Goal: Transaction & Acquisition: Purchase product/service

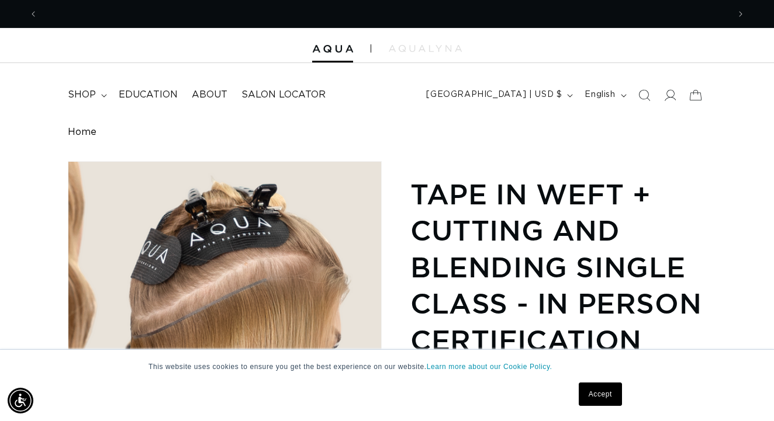
scroll to position [0, 691]
click at [503, 367] on link "Learn more about our Cookie Policy." at bounding box center [490, 367] width 126 height 8
click at [602, 397] on link "Accept" at bounding box center [600, 394] width 43 height 23
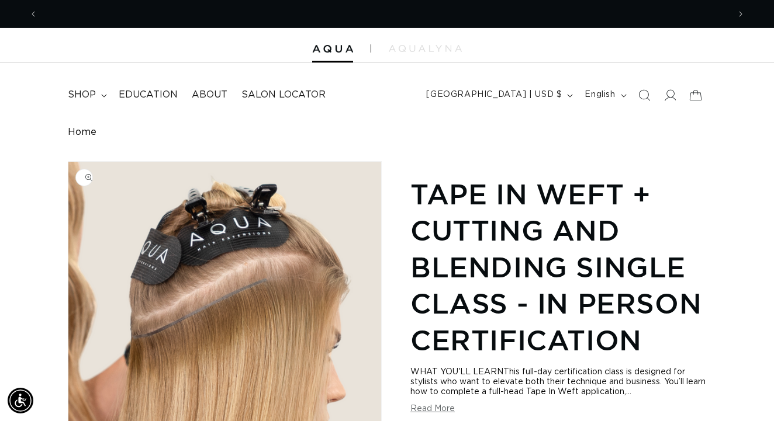
scroll to position [0, 1382]
click at [85, 96] on span "shop" at bounding box center [82, 95] width 28 height 12
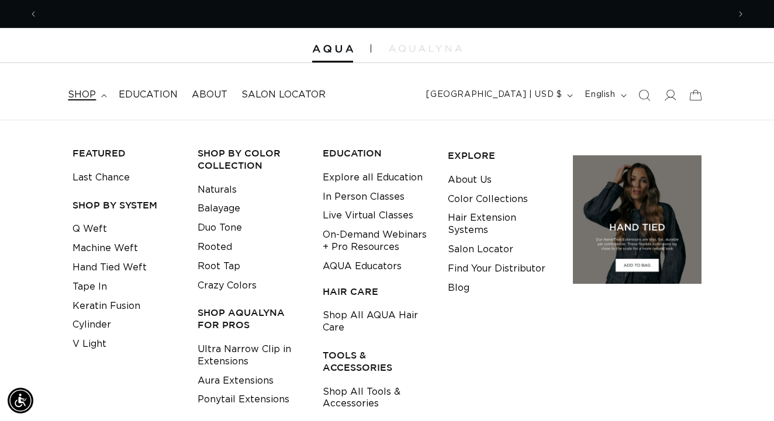
scroll to position [0, 0]
click at [99, 321] on link "Cylinder" at bounding box center [91, 325] width 39 height 19
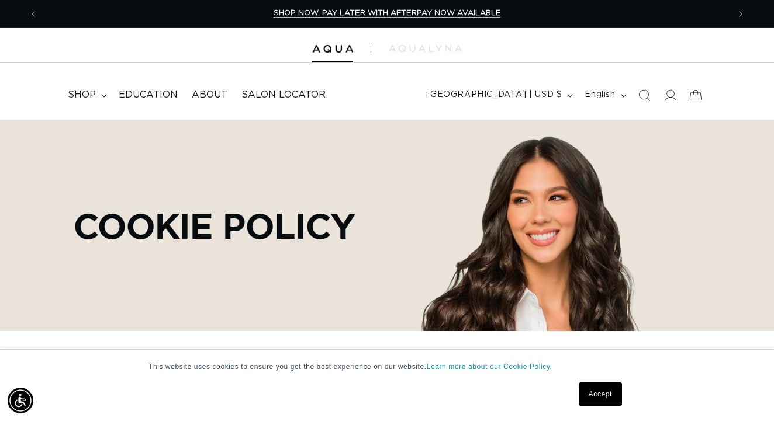
scroll to position [0, 1382]
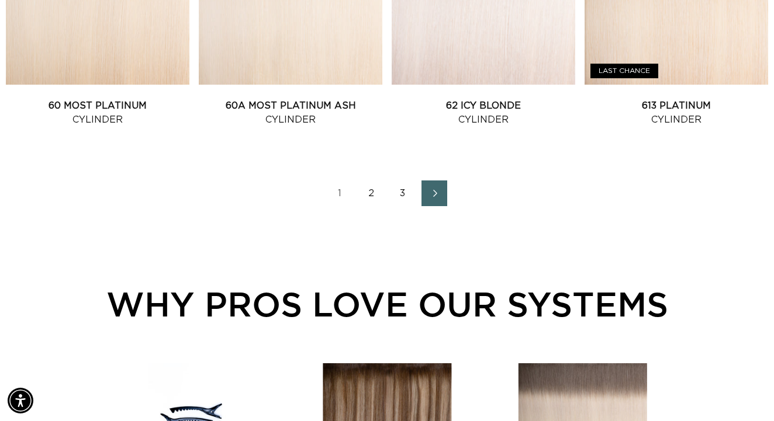
scroll to position [0, 1382]
click at [371, 202] on link "2" at bounding box center [371, 194] width 26 height 26
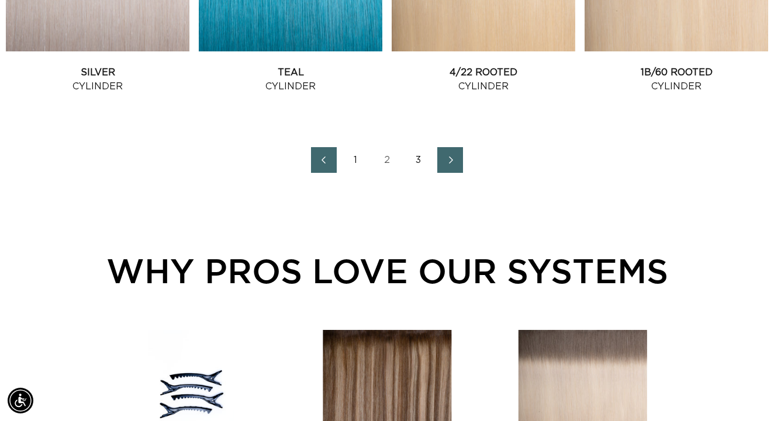
click at [417, 168] on link "3" at bounding box center [419, 160] width 26 height 26
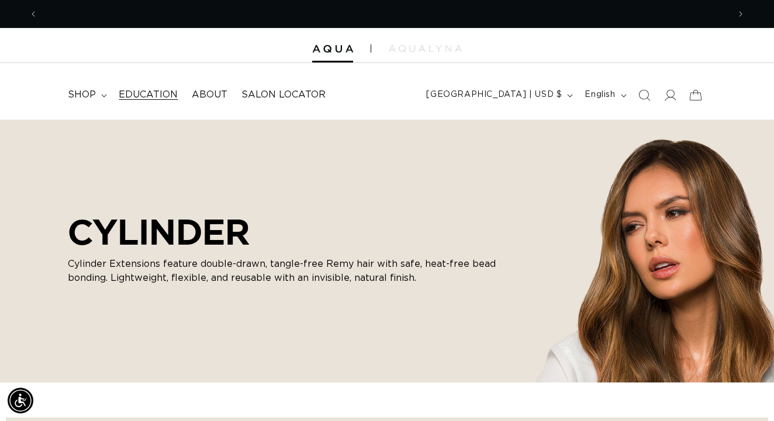
scroll to position [0, 1382]
click at [151, 92] on span "Education" at bounding box center [148, 95] width 59 height 12
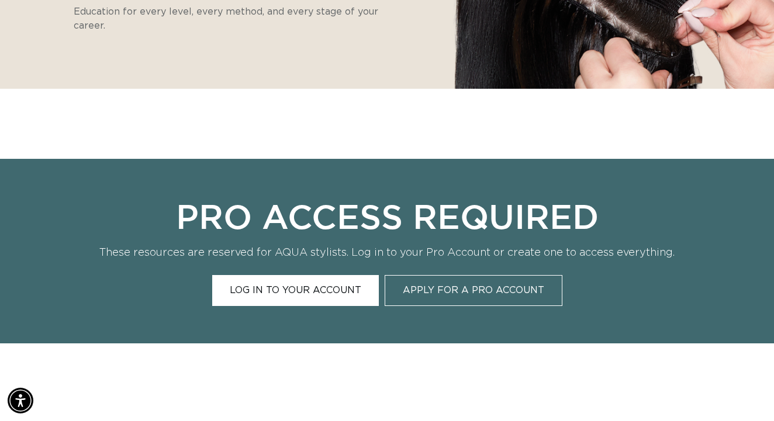
scroll to position [296, 0]
click at [283, 292] on link "Log In to Your Account" at bounding box center [295, 290] width 167 height 31
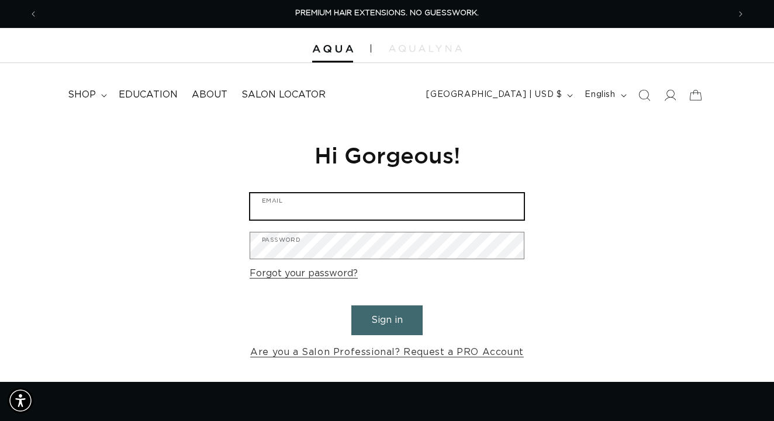
type input "hairbyjewelz@gmail.com"
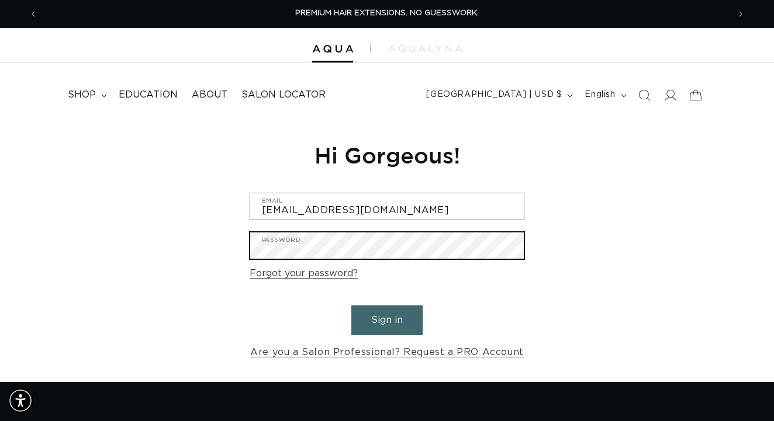
click at [387, 319] on button "Sign in" at bounding box center [386, 321] width 71 height 30
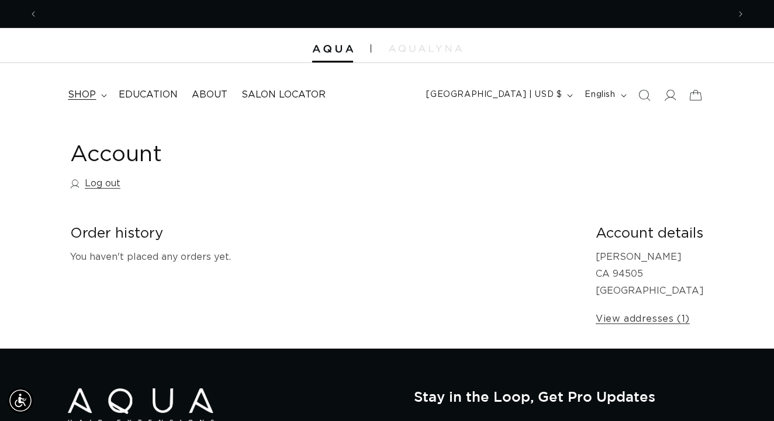
scroll to position [0, 1382]
click at [134, 92] on span "Education" at bounding box center [148, 95] width 59 height 12
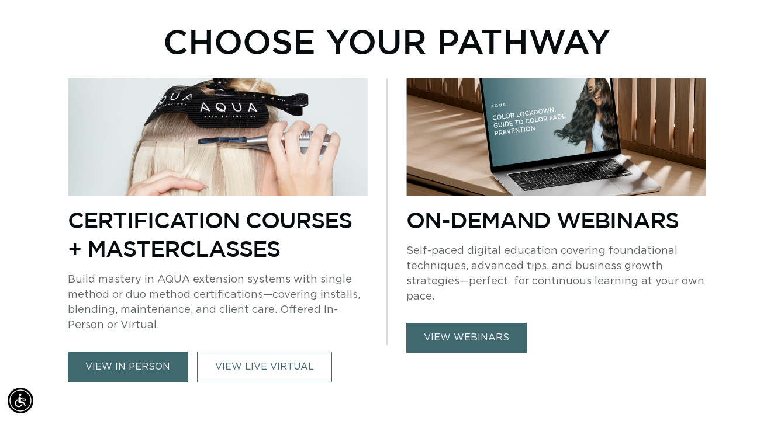
scroll to position [0, 1382]
click at [458, 338] on link "view webinars" at bounding box center [466, 338] width 120 height 30
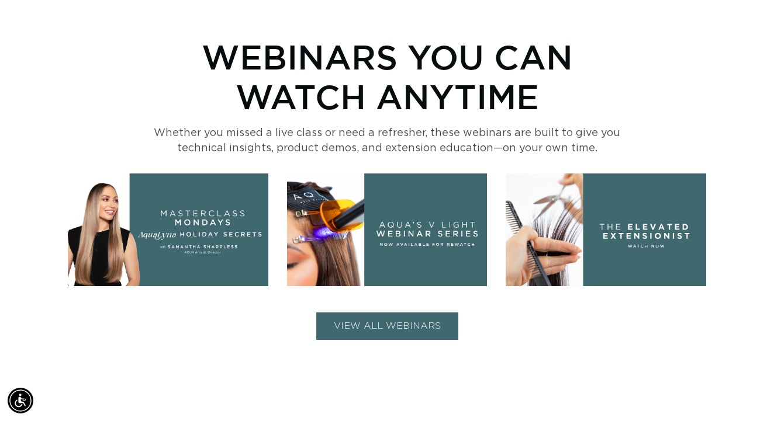
scroll to position [418, 0]
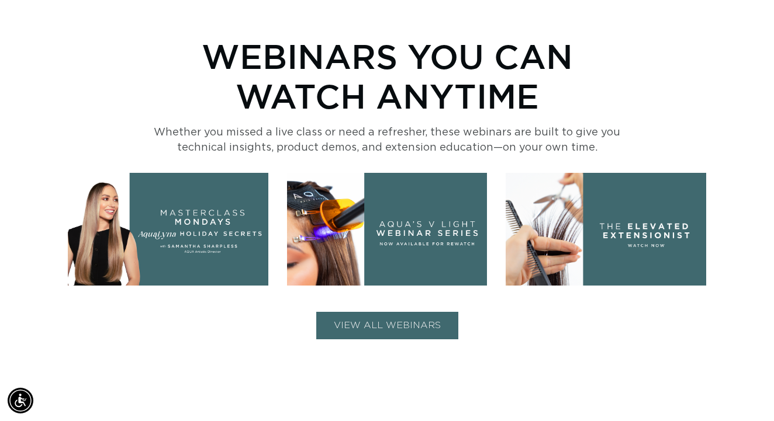
click at [422, 325] on button "VIEW ALL WEBINARS" at bounding box center [387, 325] width 142 height 27
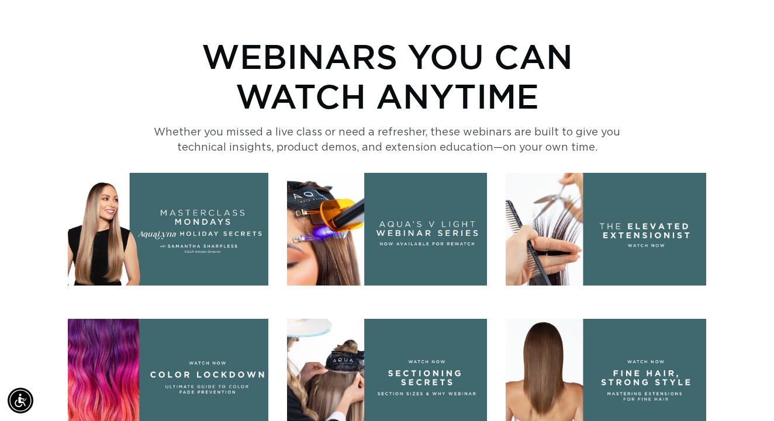
scroll to position [0, 691]
click at [427, 234] on img at bounding box center [387, 229] width 200 height 113
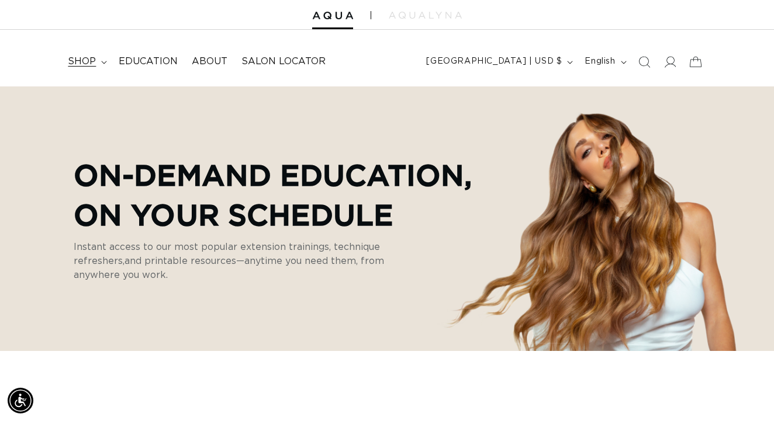
click at [86, 58] on span "shop" at bounding box center [82, 62] width 28 height 12
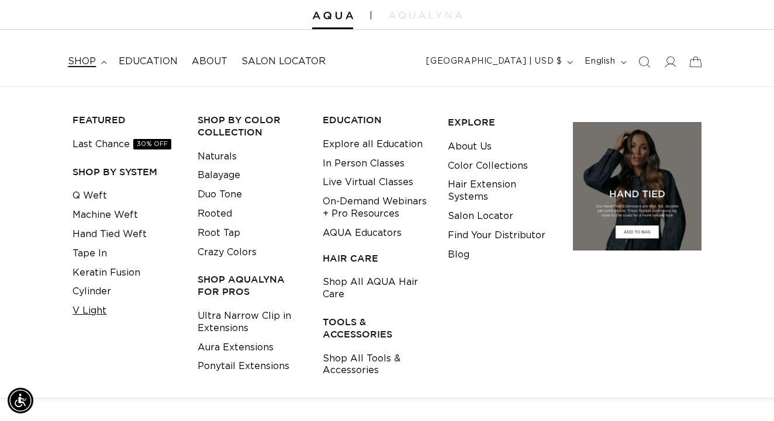
scroll to position [0, 0]
click at [102, 303] on link "V Light" at bounding box center [89, 311] width 34 height 19
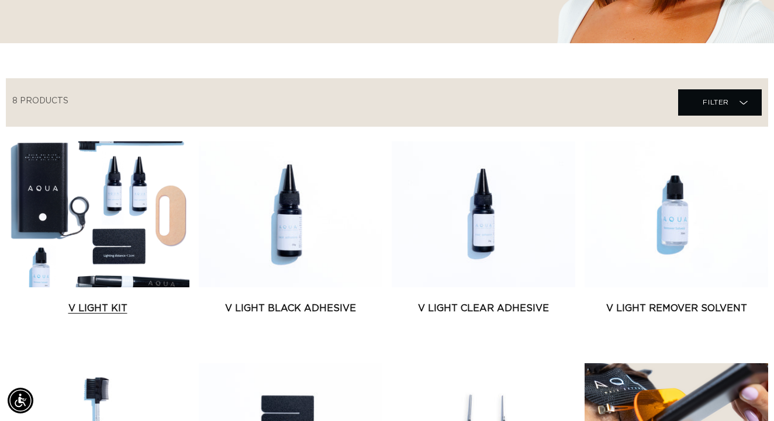
click at [124, 302] on link "V Light Kit" at bounding box center [98, 309] width 184 height 14
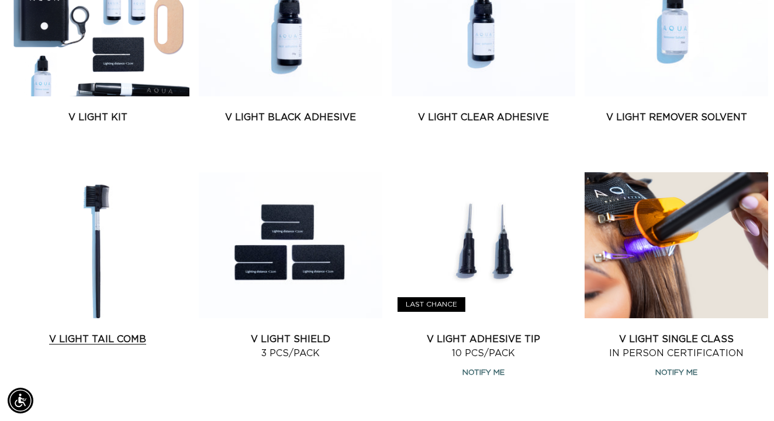
scroll to position [0, 1382]
click at [99, 333] on link "V Light Tail Comb" at bounding box center [98, 340] width 184 height 14
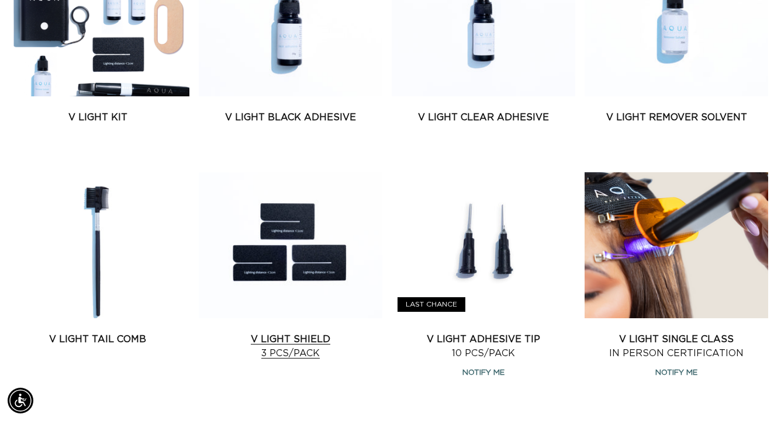
scroll to position [0, 0]
click at [306, 333] on link "V Light Shield 3 pcs/pack" at bounding box center [291, 347] width 184 height 28
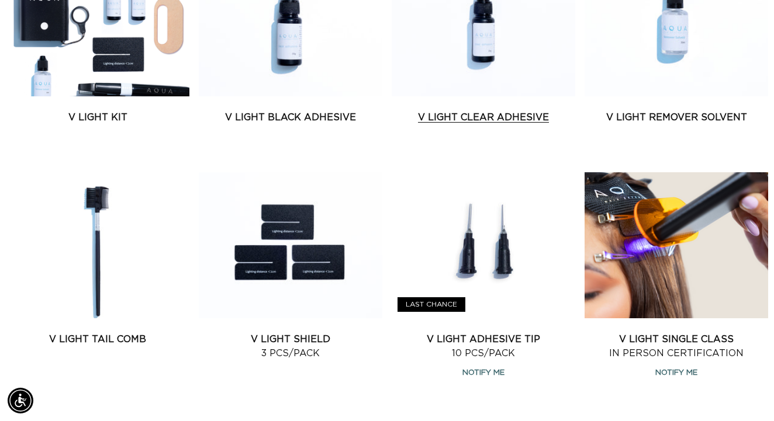
scroll to position [0, 691]
click at [484, 118] on link "V Light Clear Adhesive" at bounding box center [484, 117] width 184 height 14
click at [679, 110] on link "V Light Remover Solvent" at bounding box center [676, 117] width 184 height 14
click at [501, 333] on link "V Light Adhesive Tip 10 pcs/pack" at bounding box center [484, 347] width 184 height 28
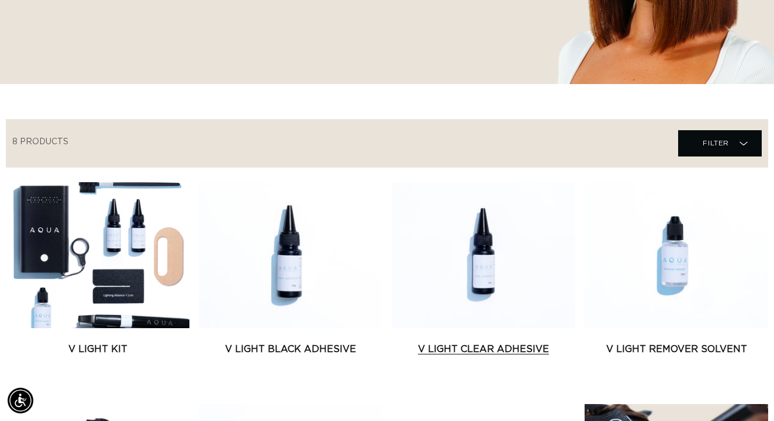
scroll to position [0, 691]
click at [486, 355] on link "V Light Clear Adhesive" at bounding box center [484, 349] width 184 height 14
click at [682, 342] on link "V Light Remover Solvent" at bounding box center [676, 349] width 184 height 14
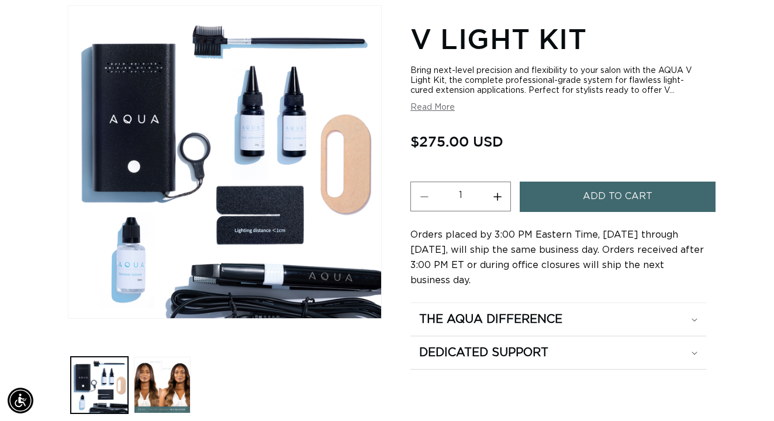
scroll to position [0, 691]
click at [603, 195] on span "Add to cart" at bounding box center [618, 197] width 70 height 30
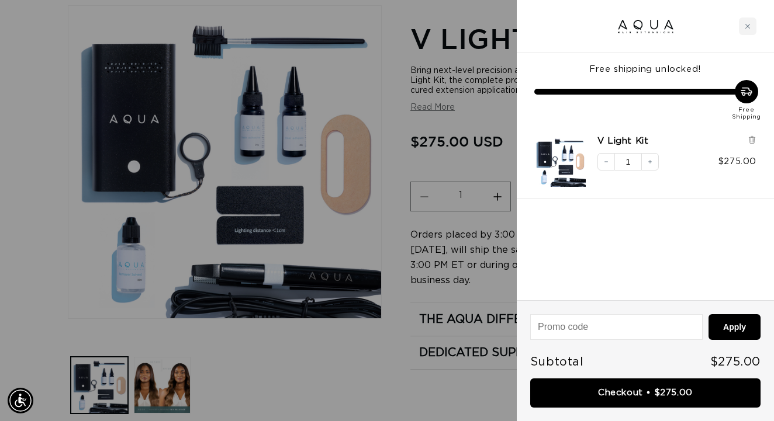
scroll to position [0, 0]
click at [70, 249] on div at bounding box center [387, 210] width 774 height 421
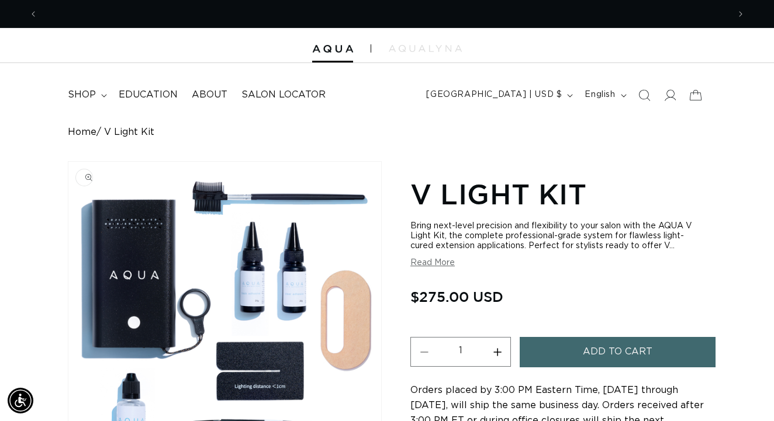
scroll to position [0, 1382]
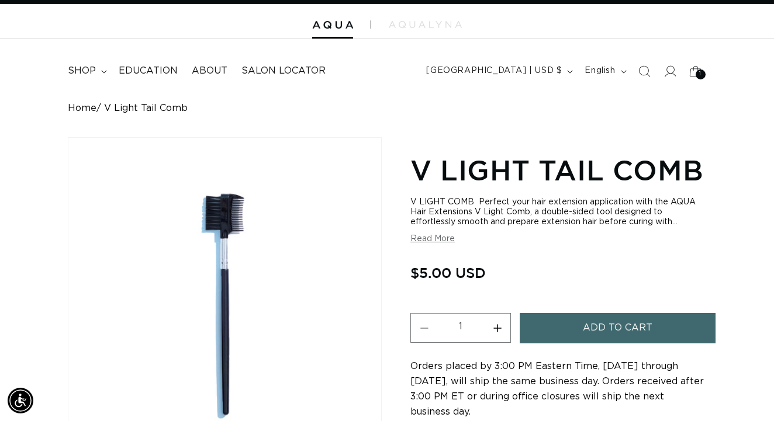
scroll to position [0, 1382]
click at [600, 319] on span "Add to cart" at bounding box center [618, 328] width 70 height 30
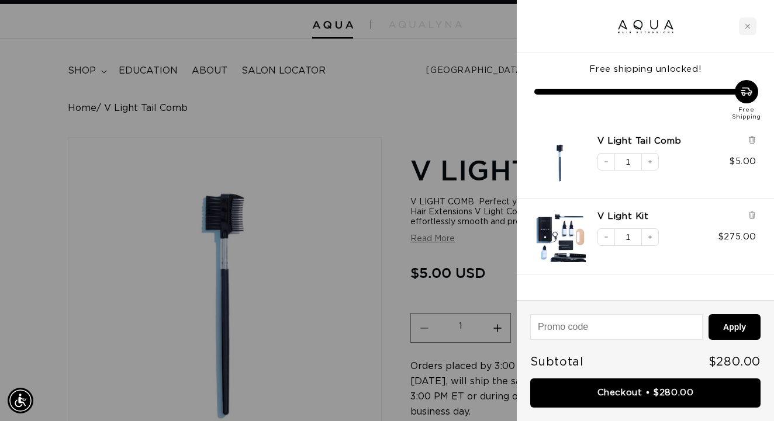
scroll to position [0, 0]
click at [288, 110] on div at bounding box center [387, 210] width 774 height 421
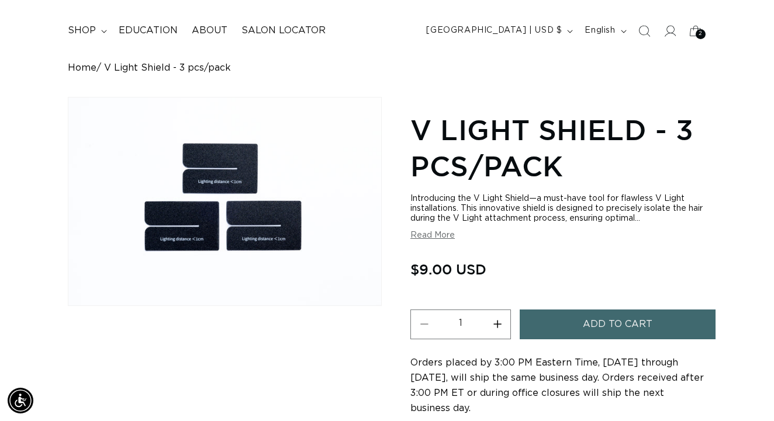
scroll to position [66, 0]
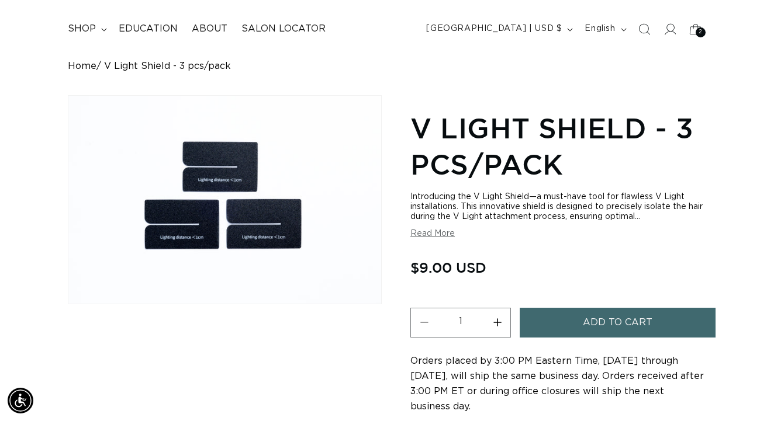
click at [603, 317] on span "Add to cart" at bounding box center [618, 323] width 70 height 30
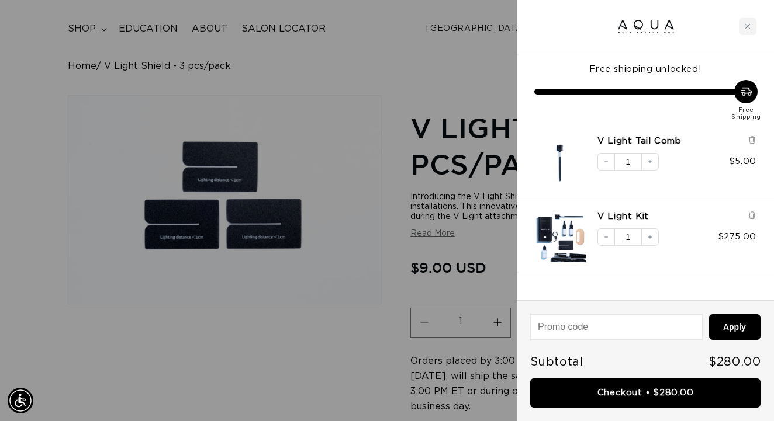
scroll to position [0, 691]
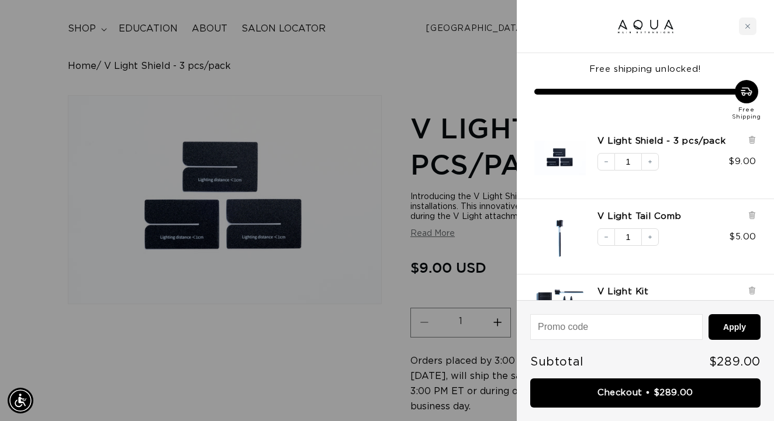
click at [210, 308] on div at bounding box center [387, 210] width 774 height 421
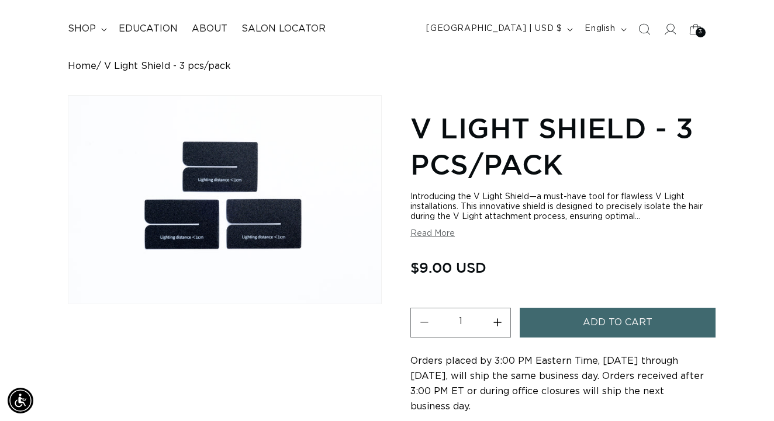
scroll to position [0, 1382]
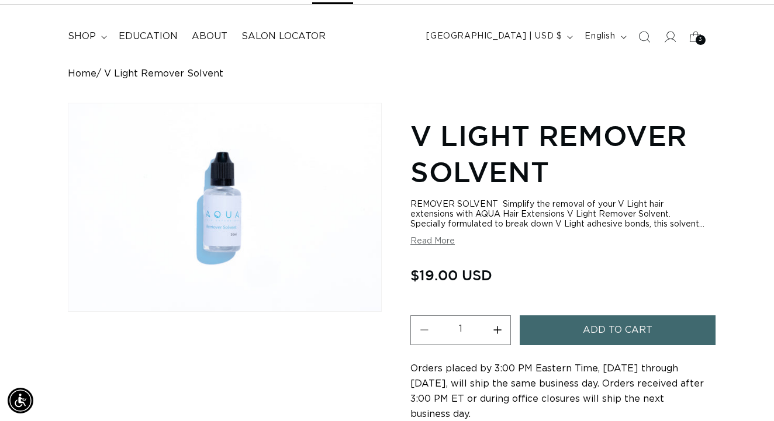
scroll to position [0, 1382]
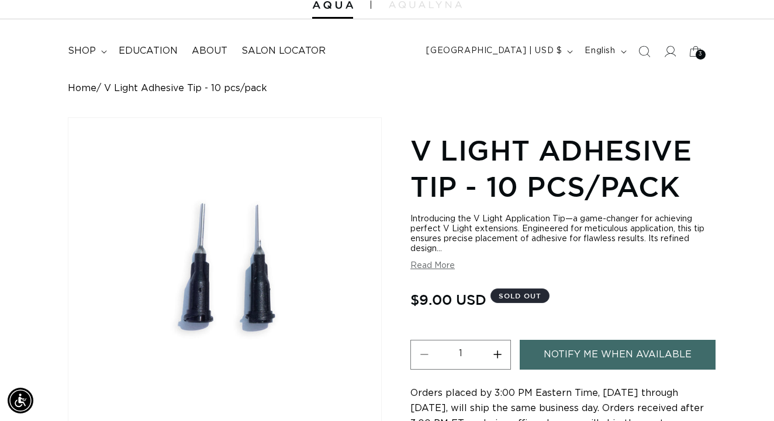
scroll to position [47, 0]
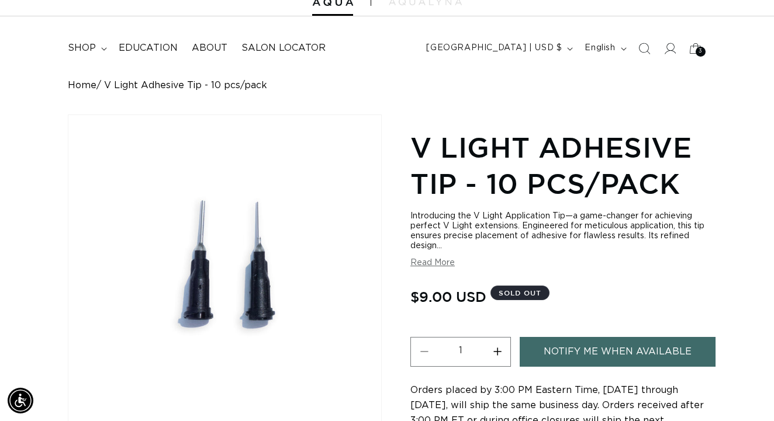
click at [618, 339] on link "Notify Me When Available" at bounding box center [618, 352] width 196 height 30
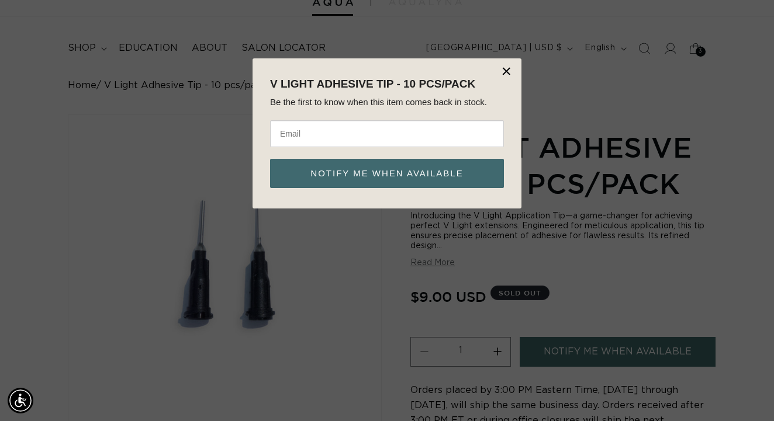
scroll to position [0, 0]
click at [396, 140] on input "email" at bounding box center [387, 133] width 234 height 27
type input "hairbyjewelz@gmail.com"
click at [417, 169] on button "Notify me when available" at bounding box center [387, 173] width 234 height 29
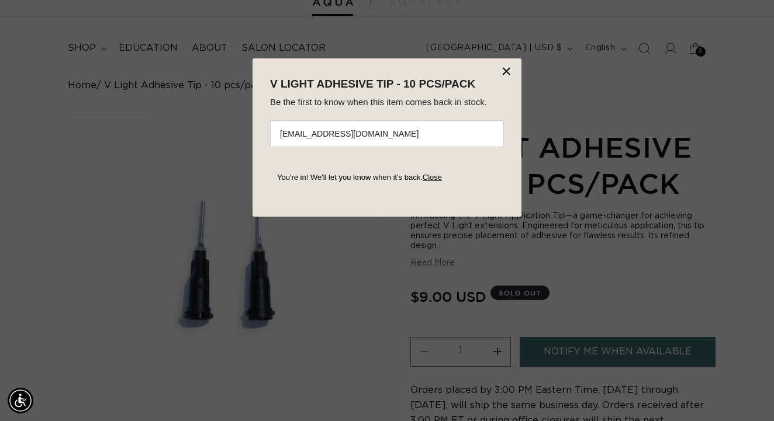
scroll to position [0, 0]
click at [505, 71] on button "×" at bounding box center [507, 72] width 12 height 18
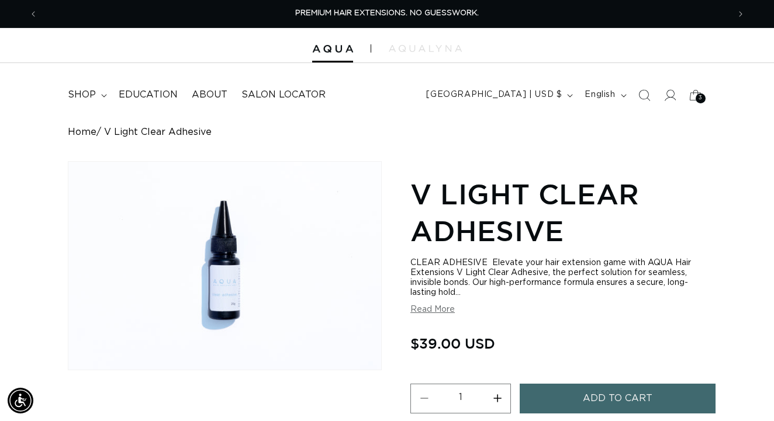
click at [597, 389] on span "Add to cart" at bounding box center [618, 399] width 70 height 30
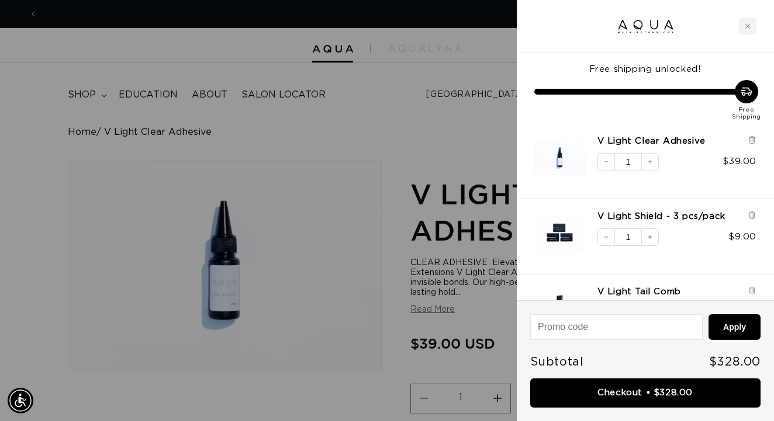
scroll to position [0, 691]
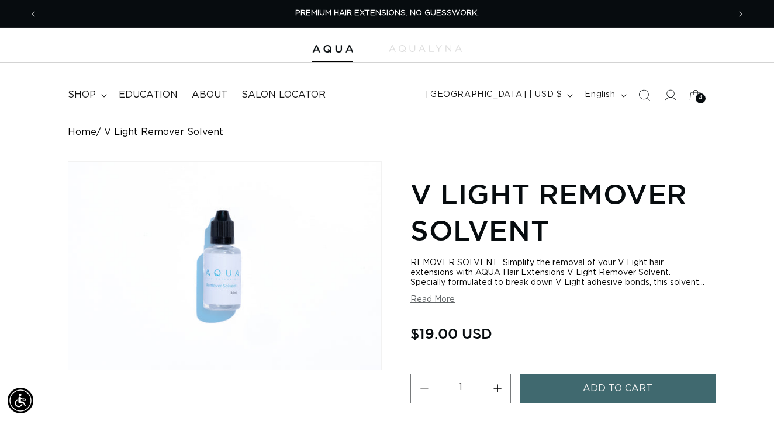
click at [605, 386] on span "Add to cart" at bounding box center [618, 389] width 70 height 30
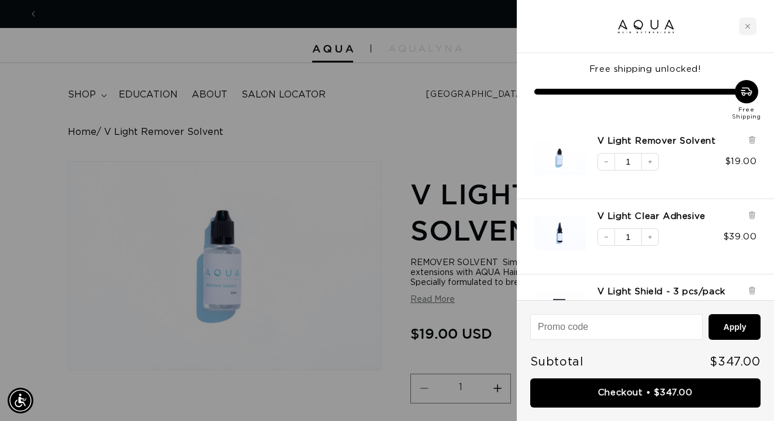
scroll to position [0, 1382]
click at [344, 240] on div at bounding box center [387, 210] width 774 height 421
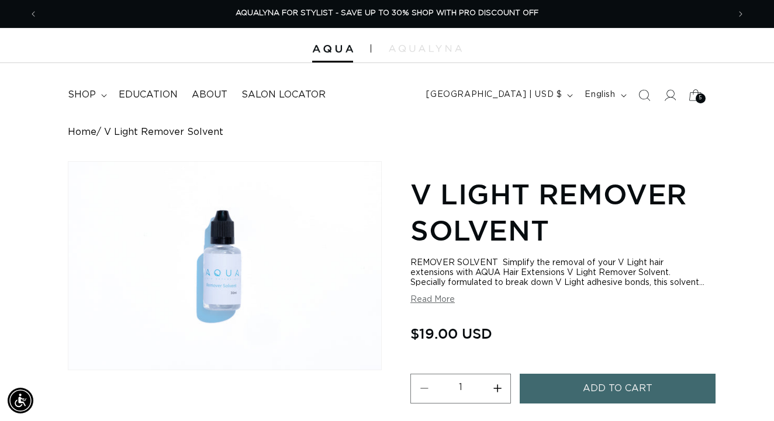
click at [694, 95] on icon at bounding box center [694, 94] width 27 height 27
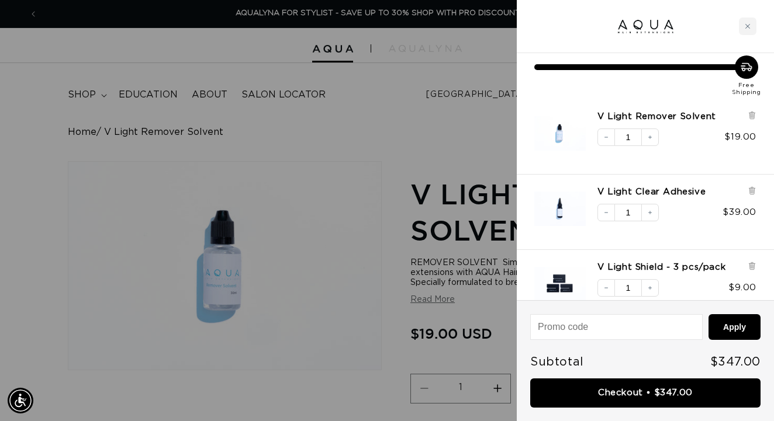
click at [384, 241] on div at bounding box center [387, 210] width 774 height 421
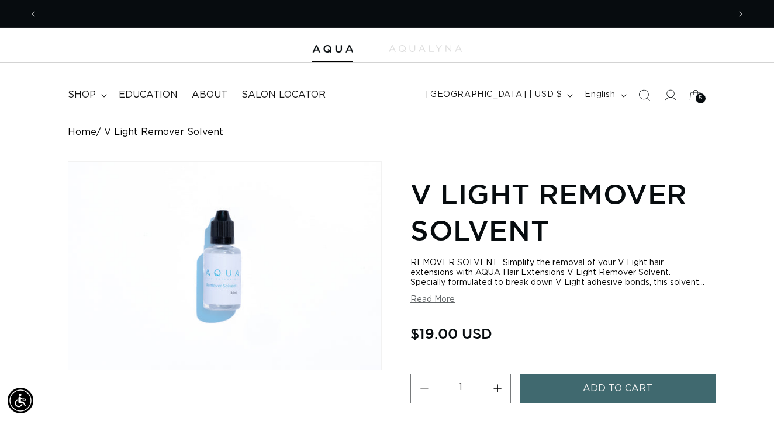
scroll to position [0, 0]
click at [167, 93] on span "Education" at bounding box center [148, 95] width 59 height 12
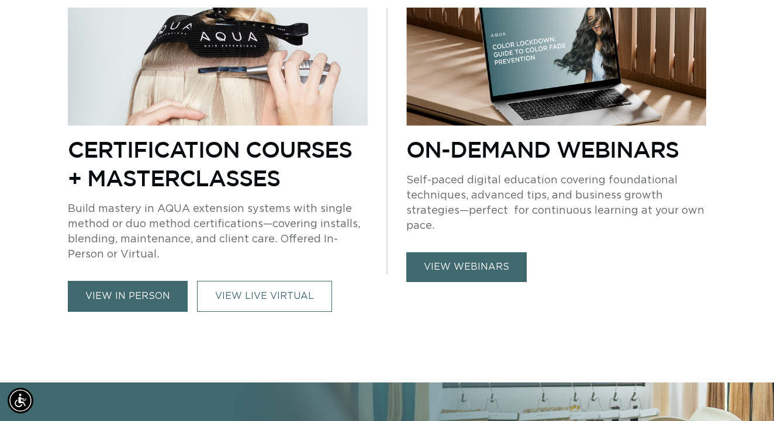
scroll to position [504, 0]
click at [456, 273] on link "view webinars" at bounding box center [466, 267] width 120 height 30
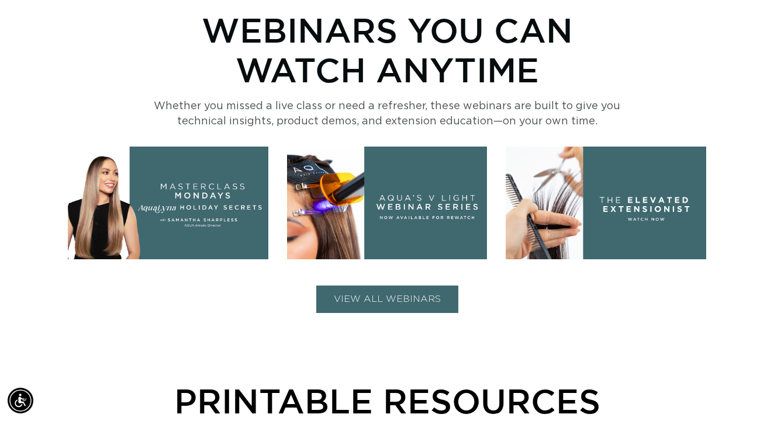
scroll to position [444, 0]
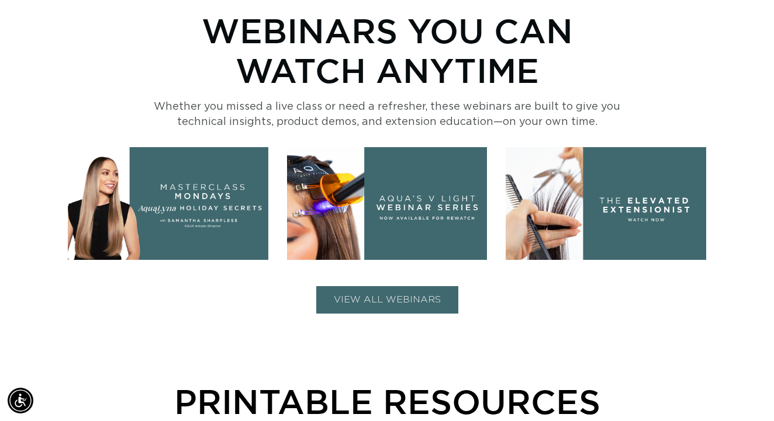
click at [413, 229] on img at bounding box center [387, 203] width 200 height 113
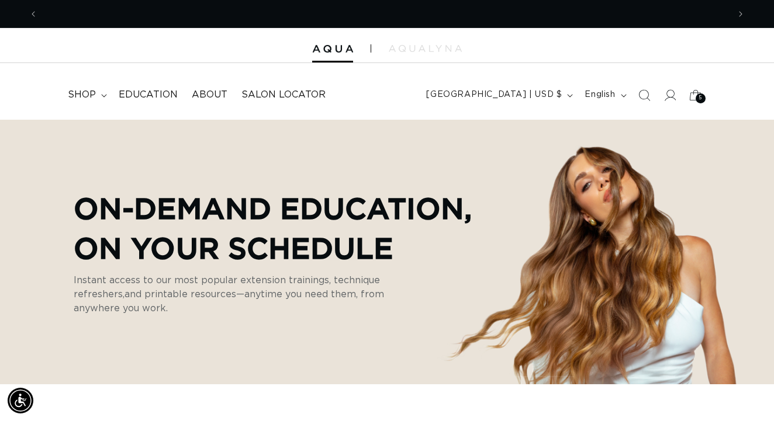
scroll to position [0, 0]
click at [698, 94] on div "5 5" at bounding box center [700, 99] width 10 height 10
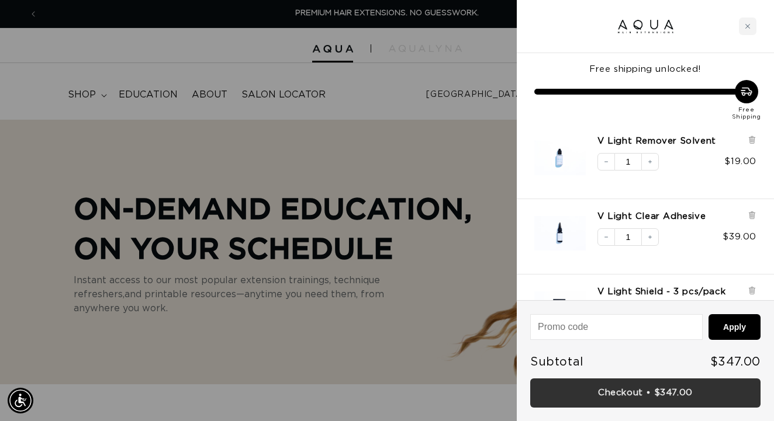
click at [657, 393] on link "Checkout • $347.00" at bounding box center [645, 394] width 230 height 30
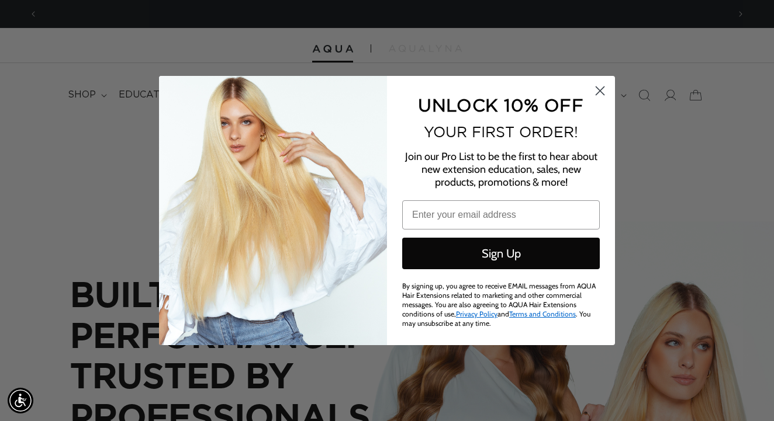
scroll to position [0, 1382]
click at [603, 96] on circle "Close dialog" at bounding box center [599, 90] width 19 height 19
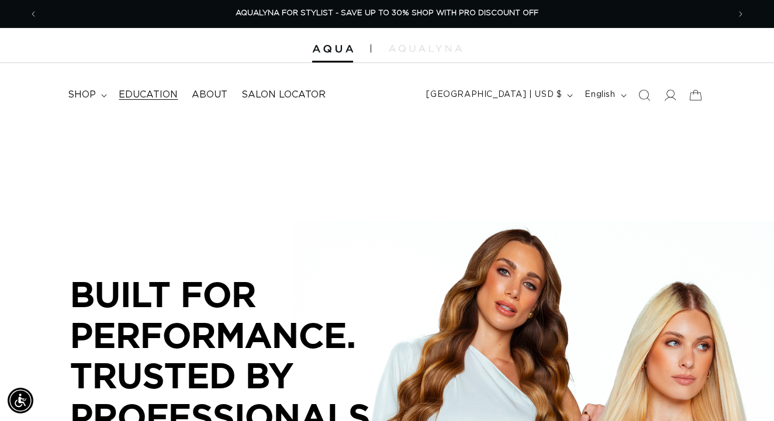
click at [165, 94] on span "Education" at bounding box center [148, 95] width 59 height 12
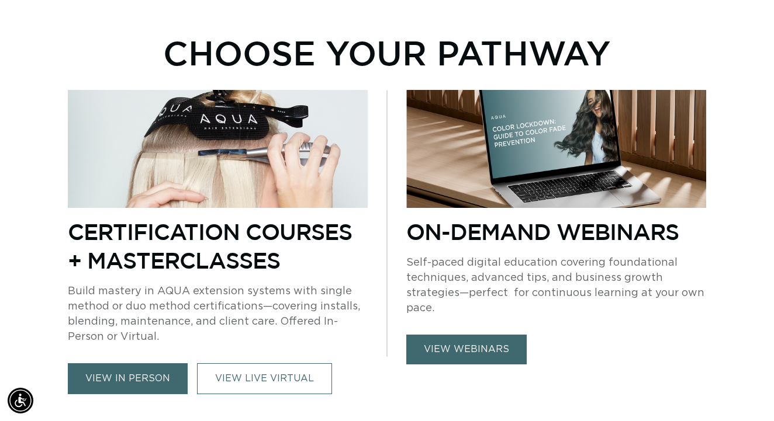
click at [133, 379] on link "view in person" at bounding box center [128, 379] width 120 height 31
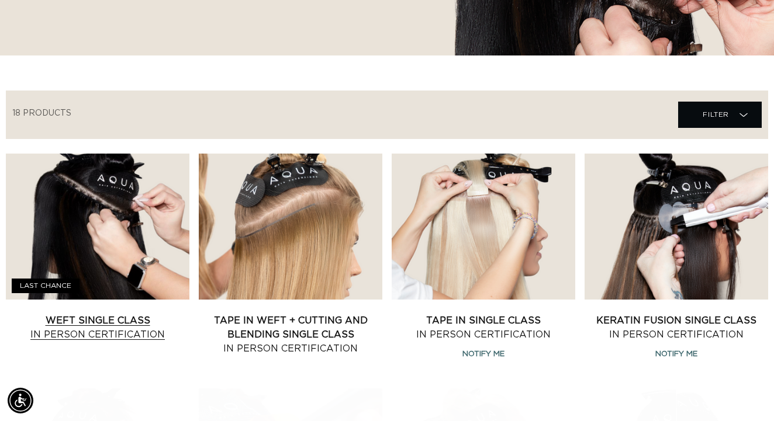
scroll to position [327, 3]
click at [139, 342] on link "Weft Single Class In Person Certification" at bounding box center [98, 328] width 184 height 28
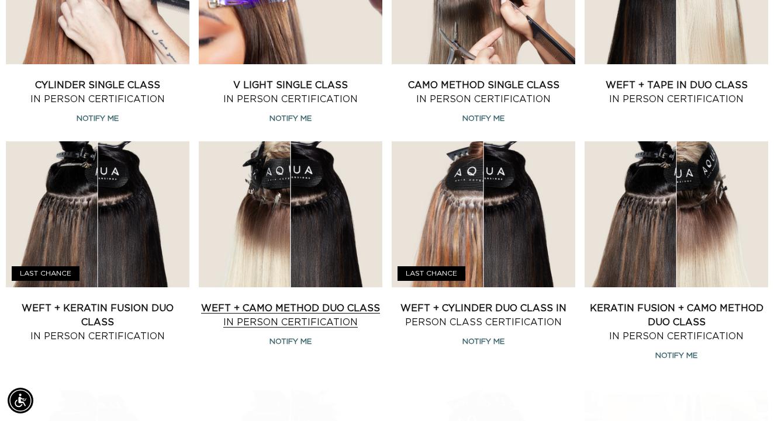
scroll to position [0, 1382]
click at [265, 330] on link "Weft + CAMO Method Duo Class In Person Certification" at bounding box center [291, 316] width 184 height 28
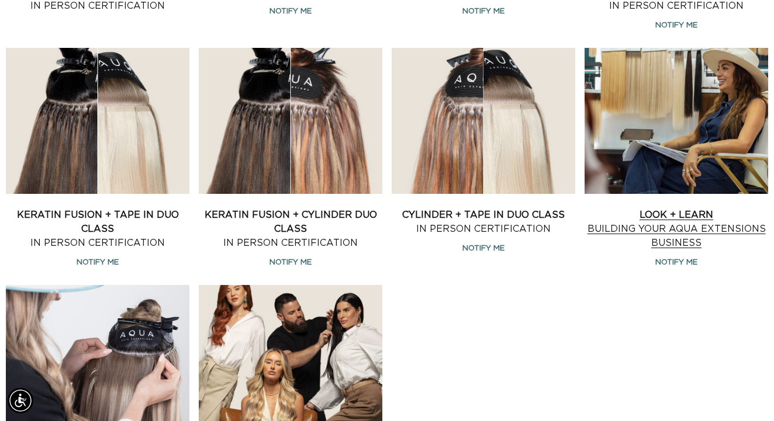
click at [662, 250] on link "Look + Learn Building Your AQUA Extensions Business" at bounding box center [676, 229] width 184 height 42
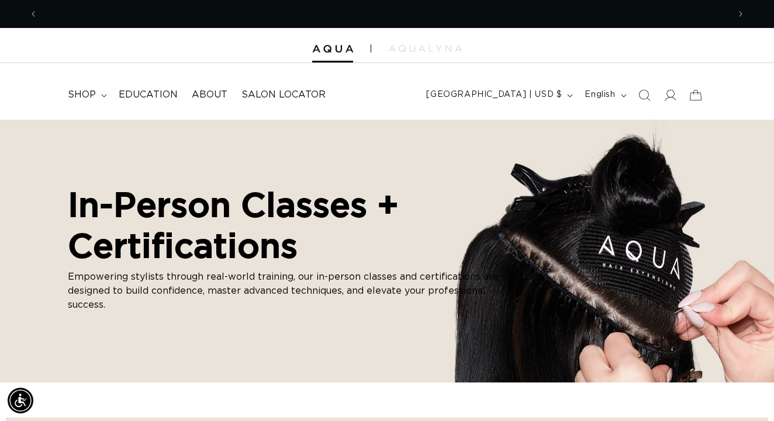
scroll to position [0, 691]
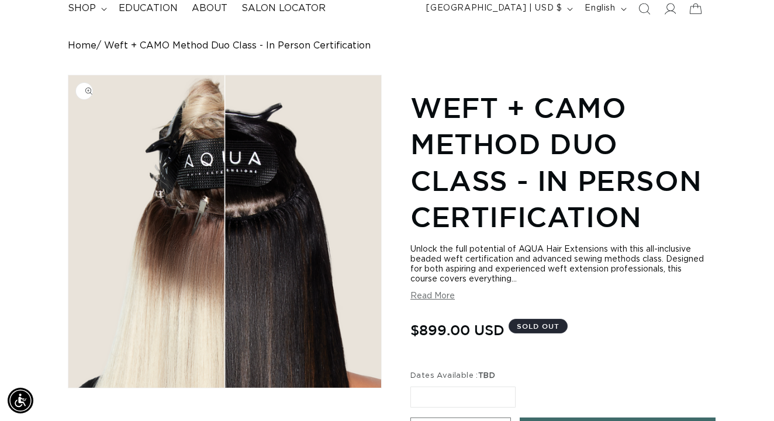
scroll to position [0, 691]
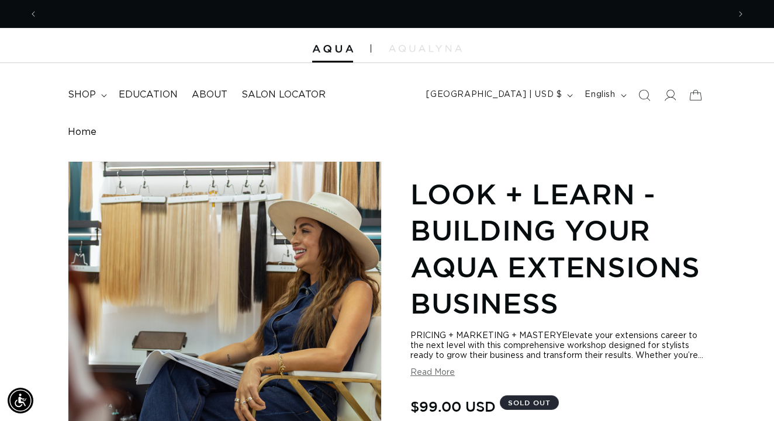
scroll to position [0, 691]
